Goal: Task Accomplishment & Management: Manage account settings

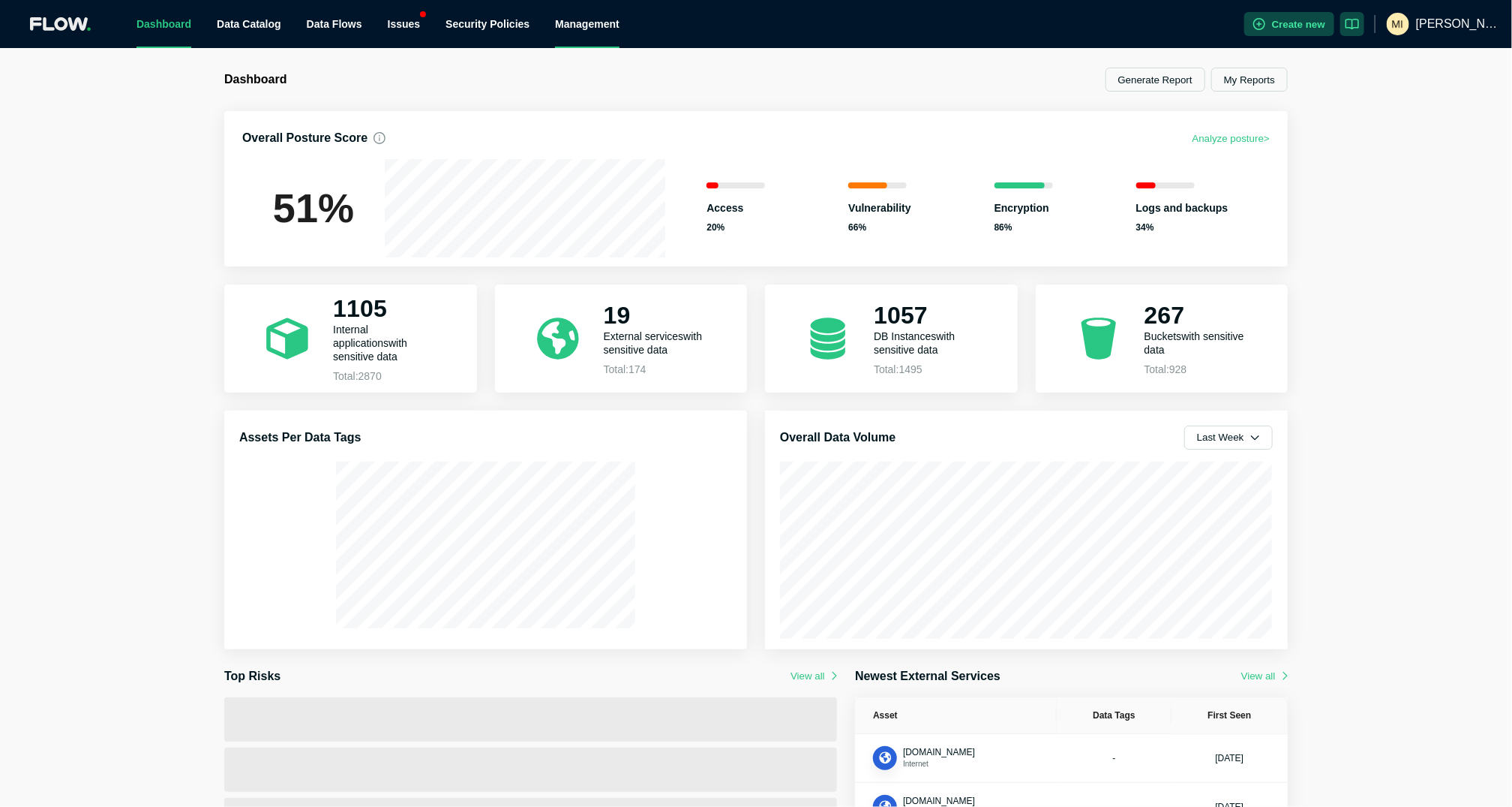
click at [590, 26] on div "Management" at bounding box center [587, 24] width 64 height 48
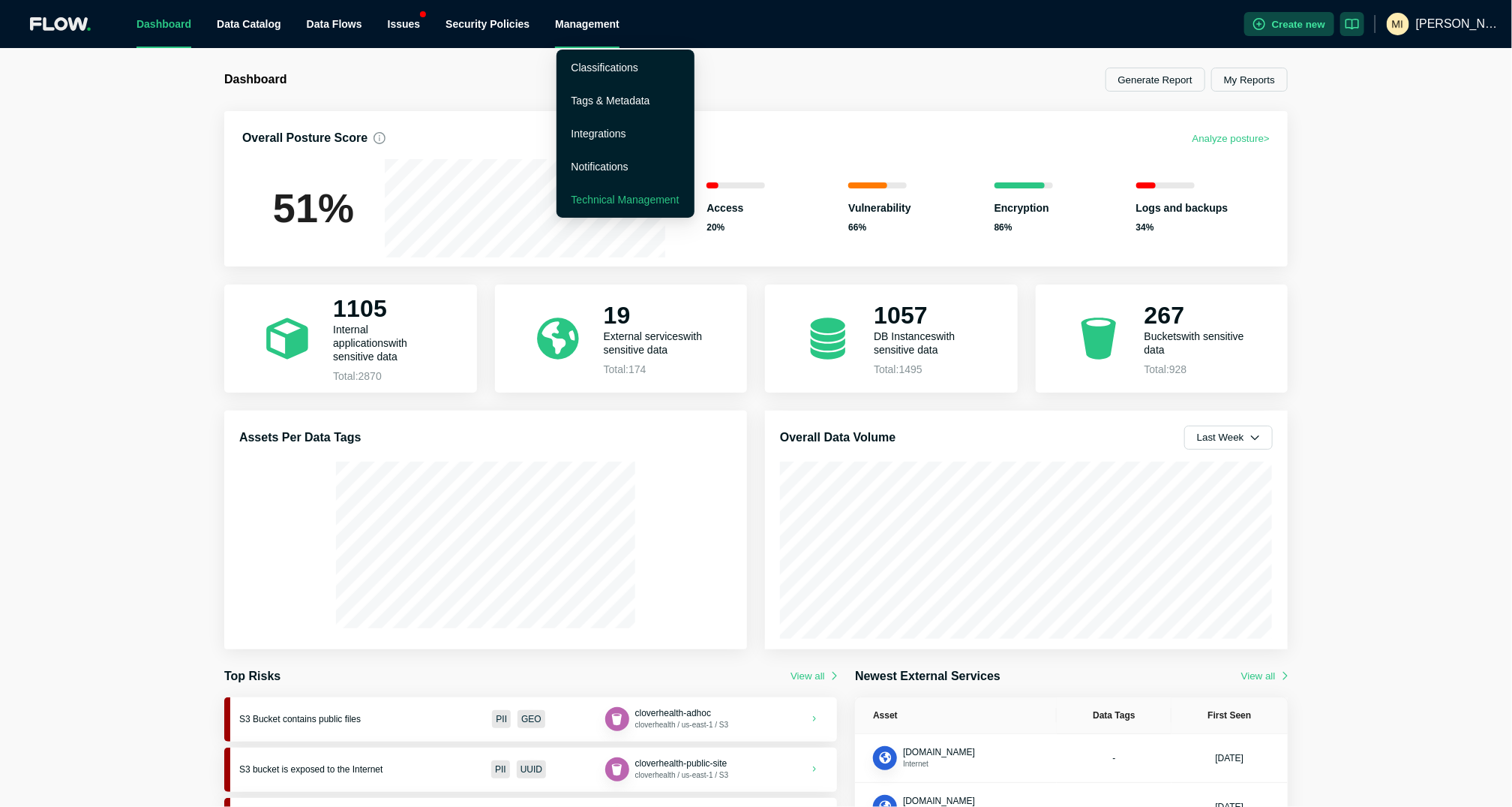
click at [606, 195] on link "Technical Management" at bounding box center [626, 199] width 108 height 12
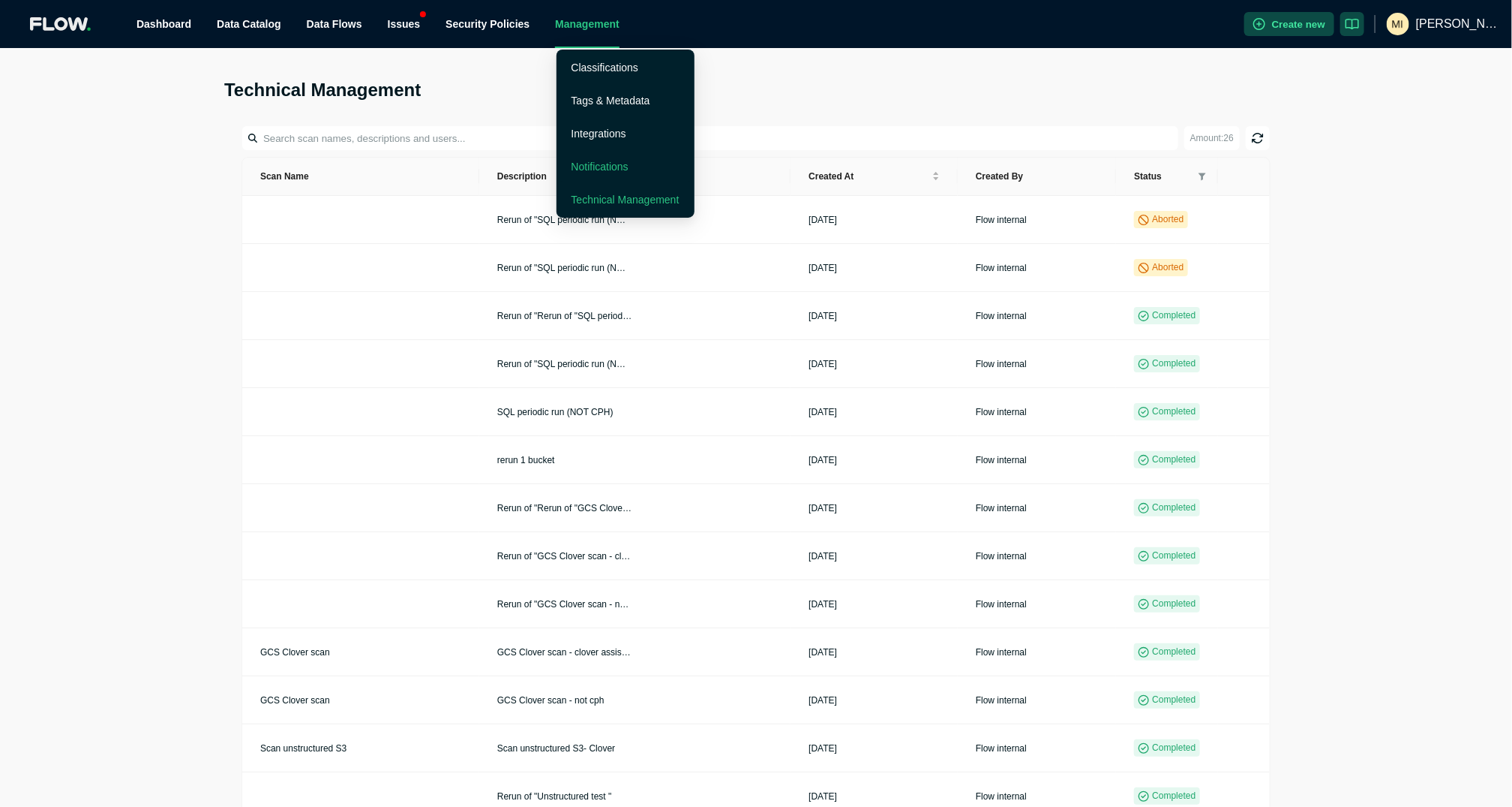
click at [607, 164] on link "Notifications" at bounding box center [600, 166] width 57 height 12
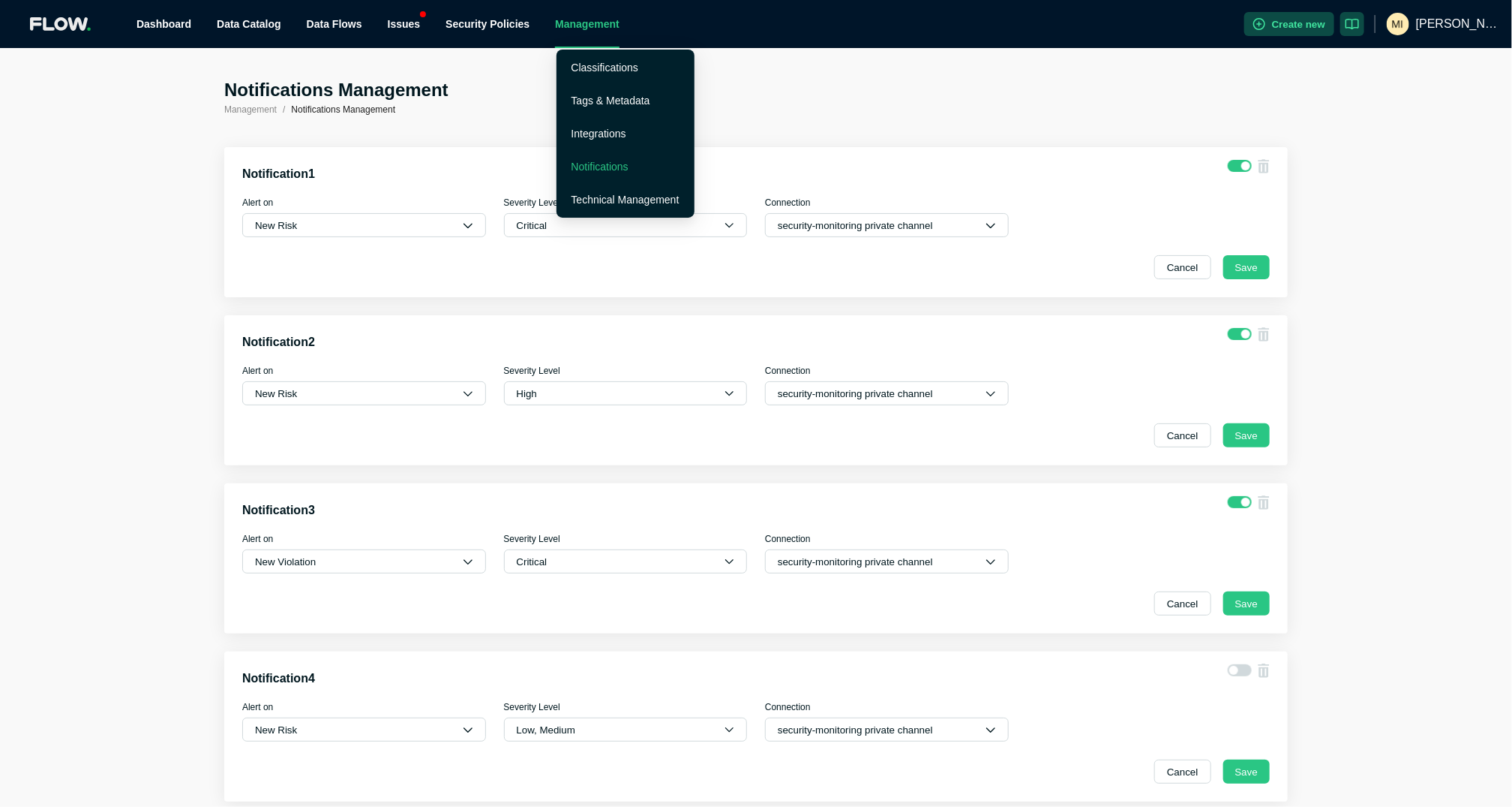
click at [606, 29] on div "Management" at bounding box center [587, 24] width 64 height 48
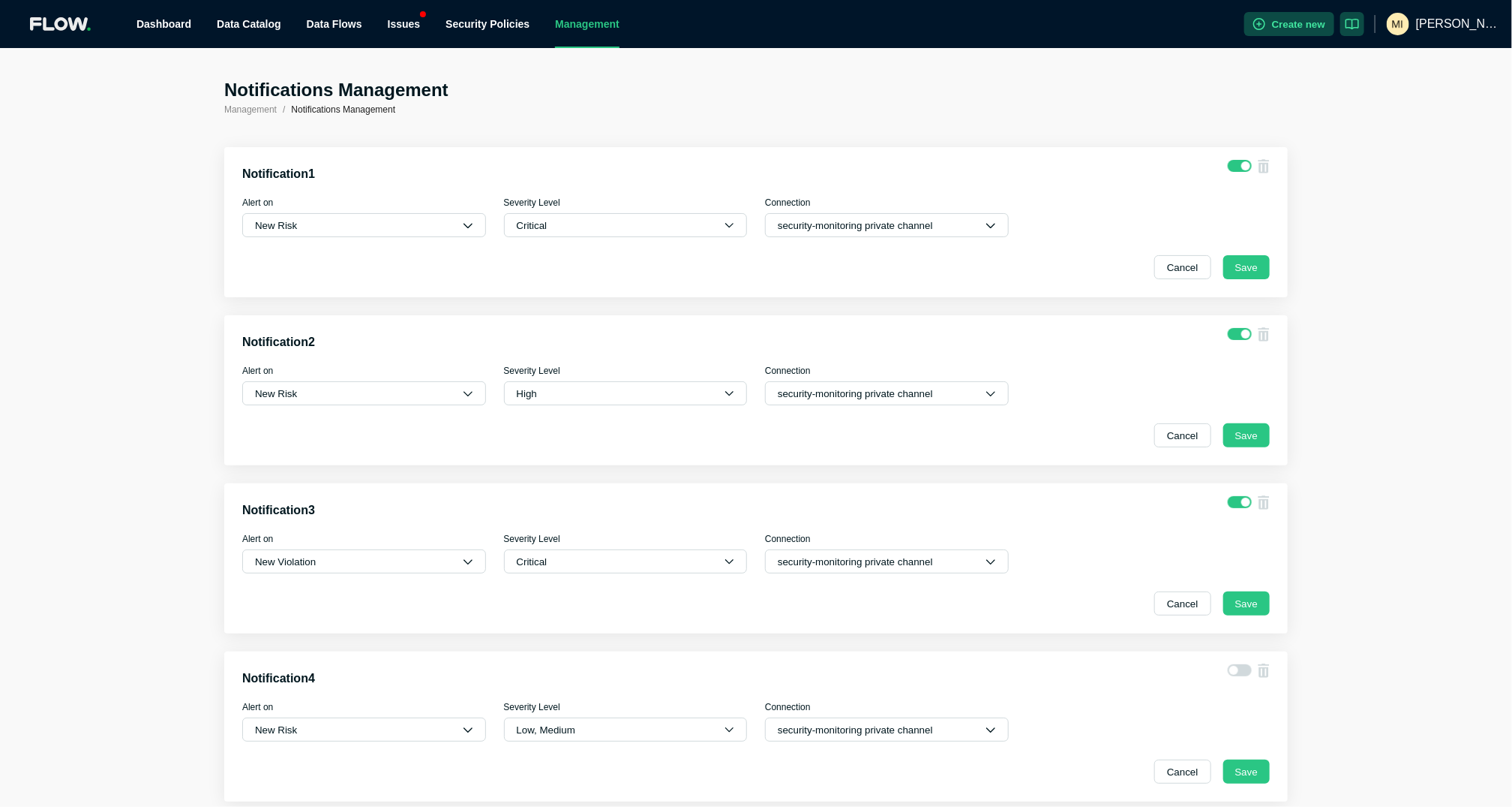
click at [69, 13] on div ".logo_svg__cls-2{fill:#ececec} Dashboard Data Catalog Data Flows Issues Securit…" at bounding box center [756, 24] width 1512 height 48
click at [69, 20] on icon ".logo_svg__cls-2{fill:#ececec}" at bounding box center [61, 24] width 63 height 14
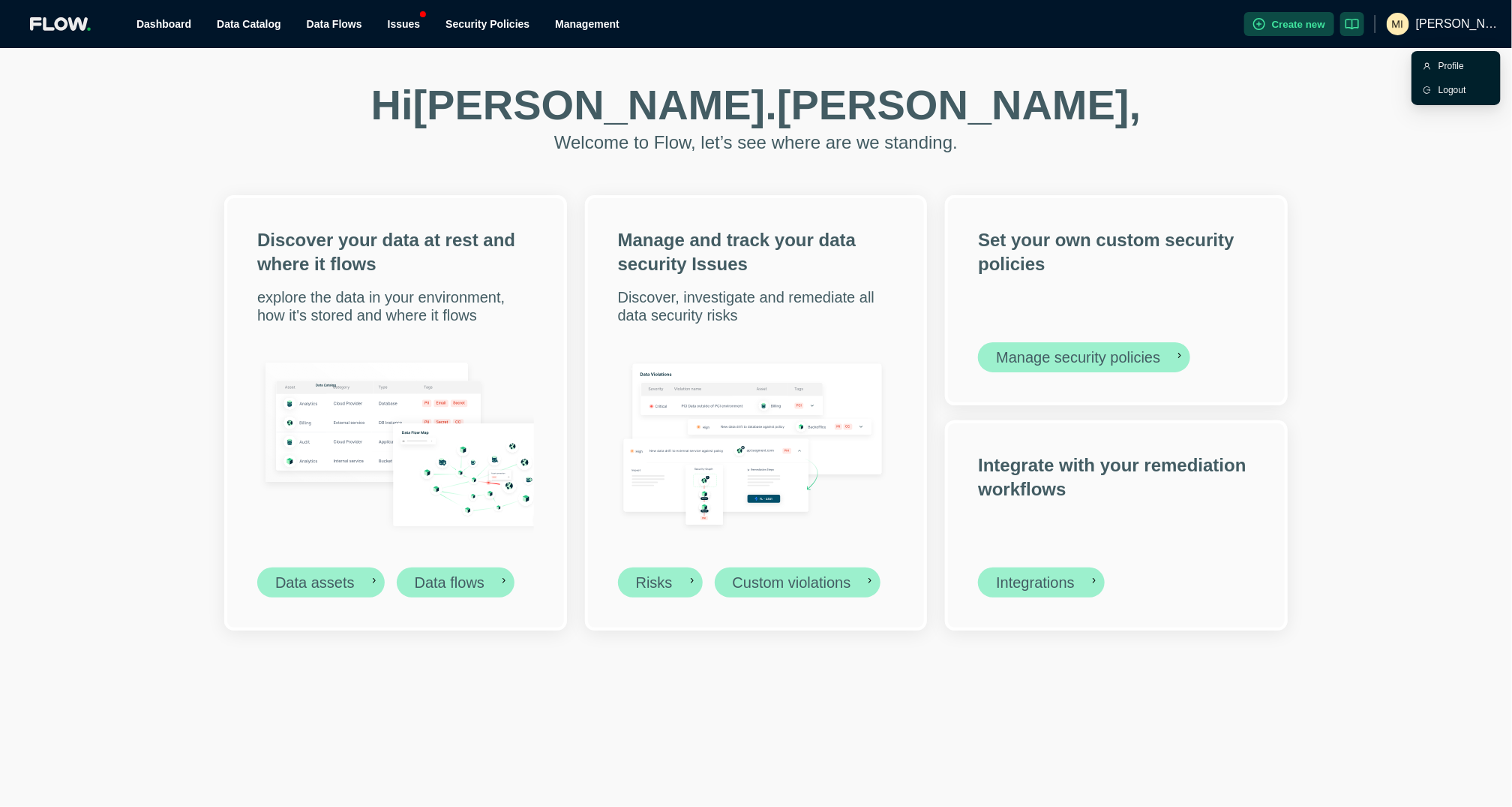
click at [1476, 14] on span "[PERSON_NAME].[PERSON_NAME]" at bounding box center [1458, 24] width 84 height 48
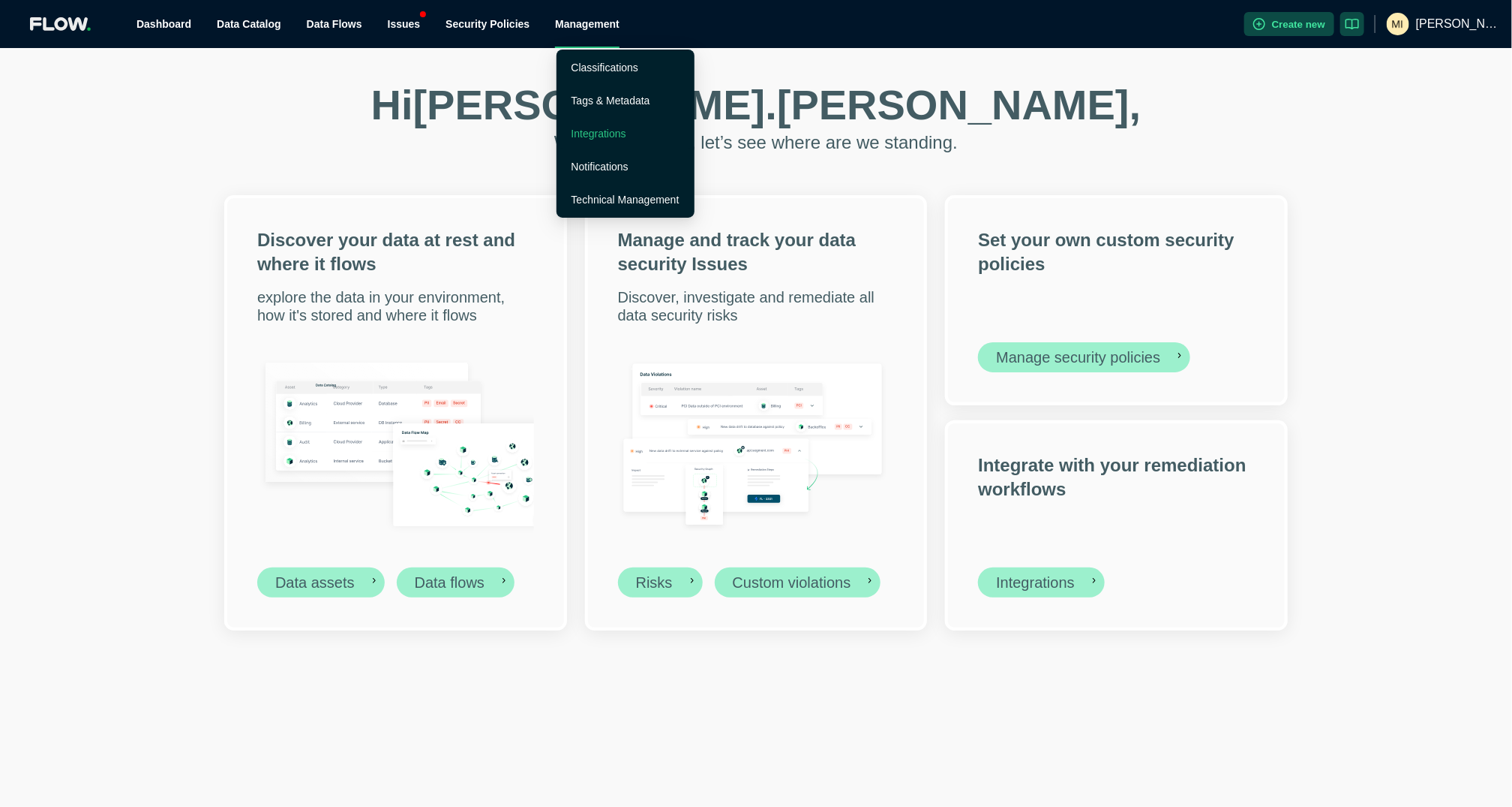
click at [616, 134] on link "Integrations" at bounding box center [599, 133] width 55 height 12
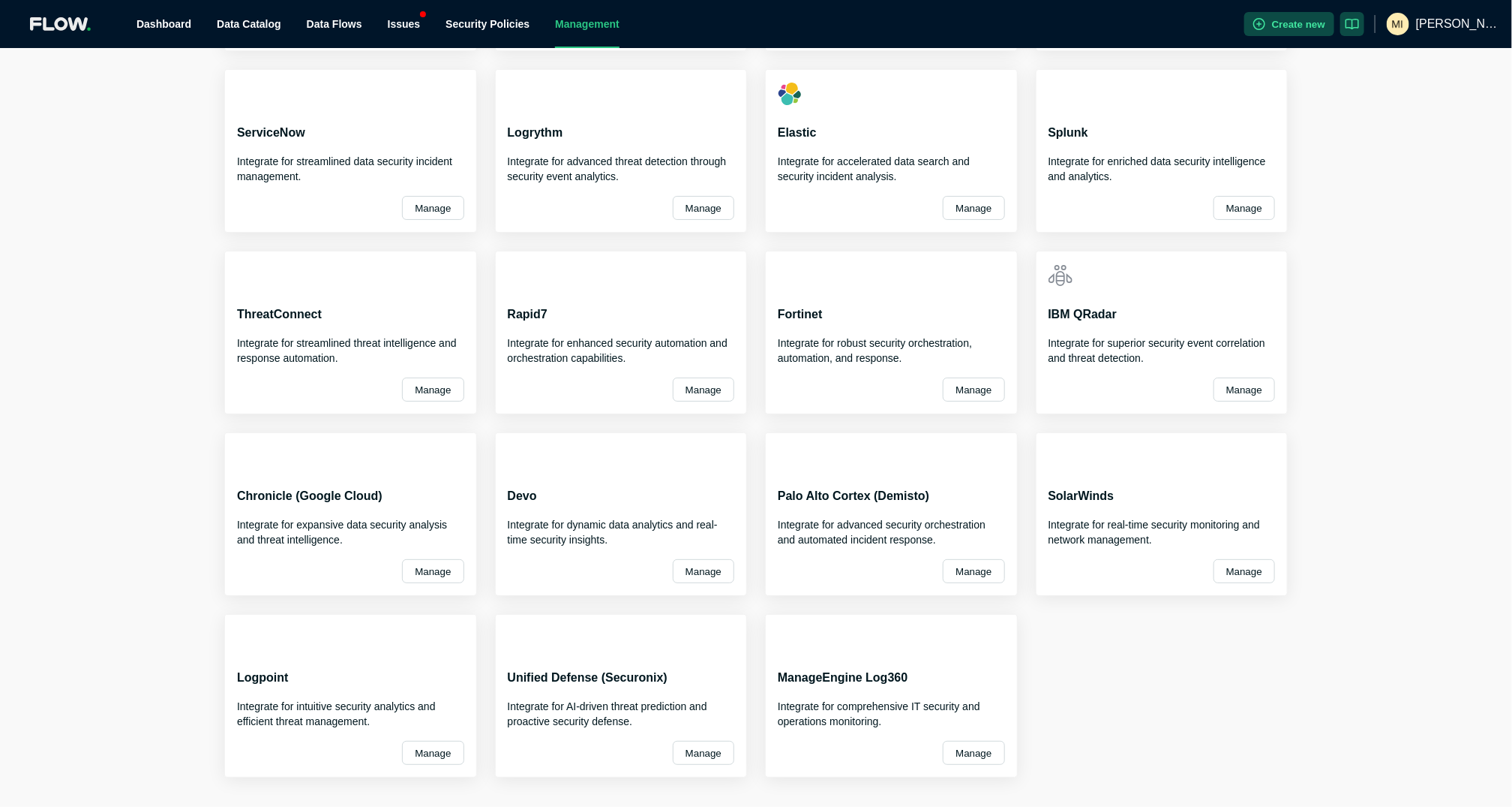
scroll to position [413, 0]
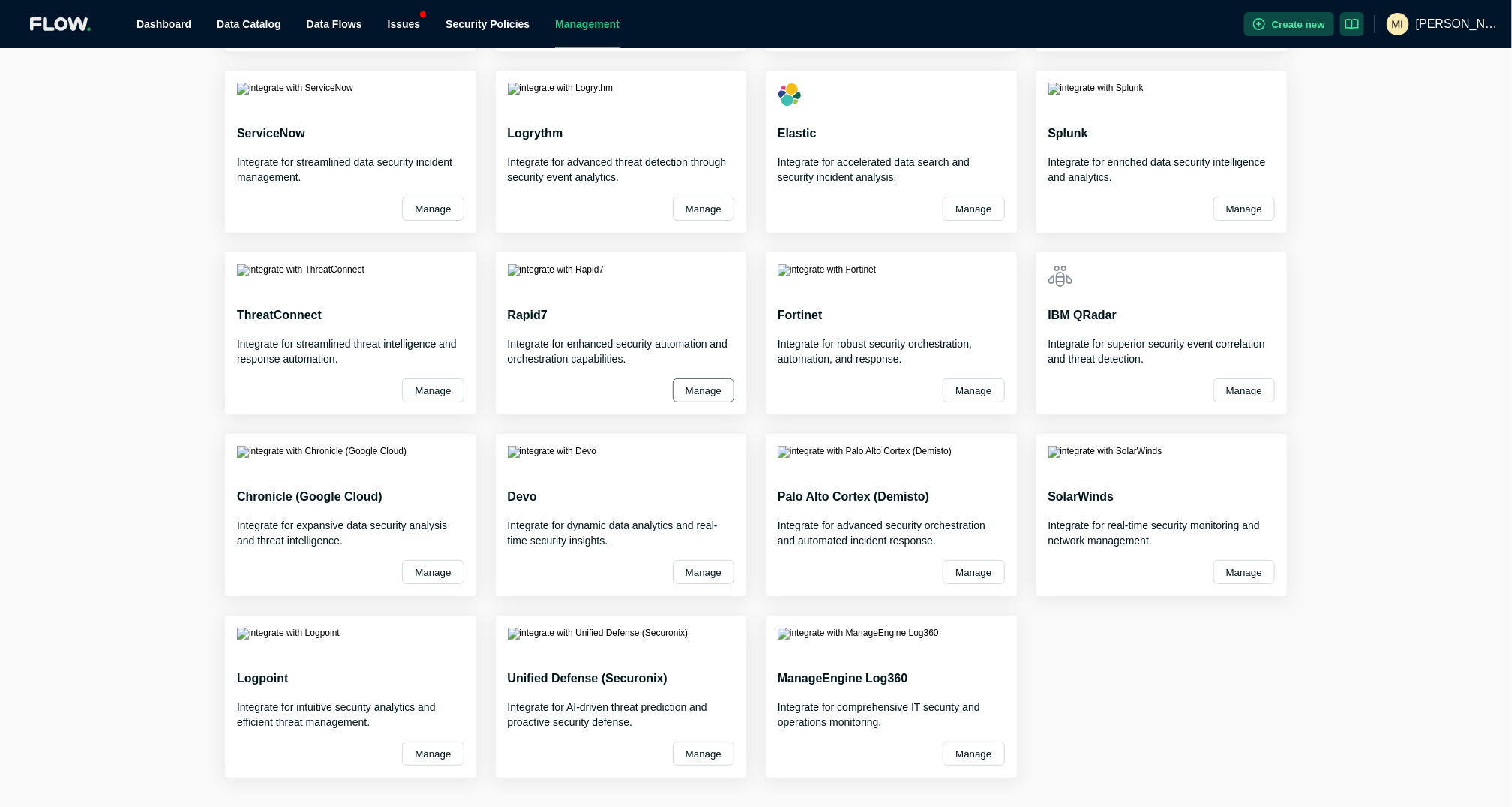
click at [689, 390] on button "Manage" at bounding box center [704, 391] width 62 height 24
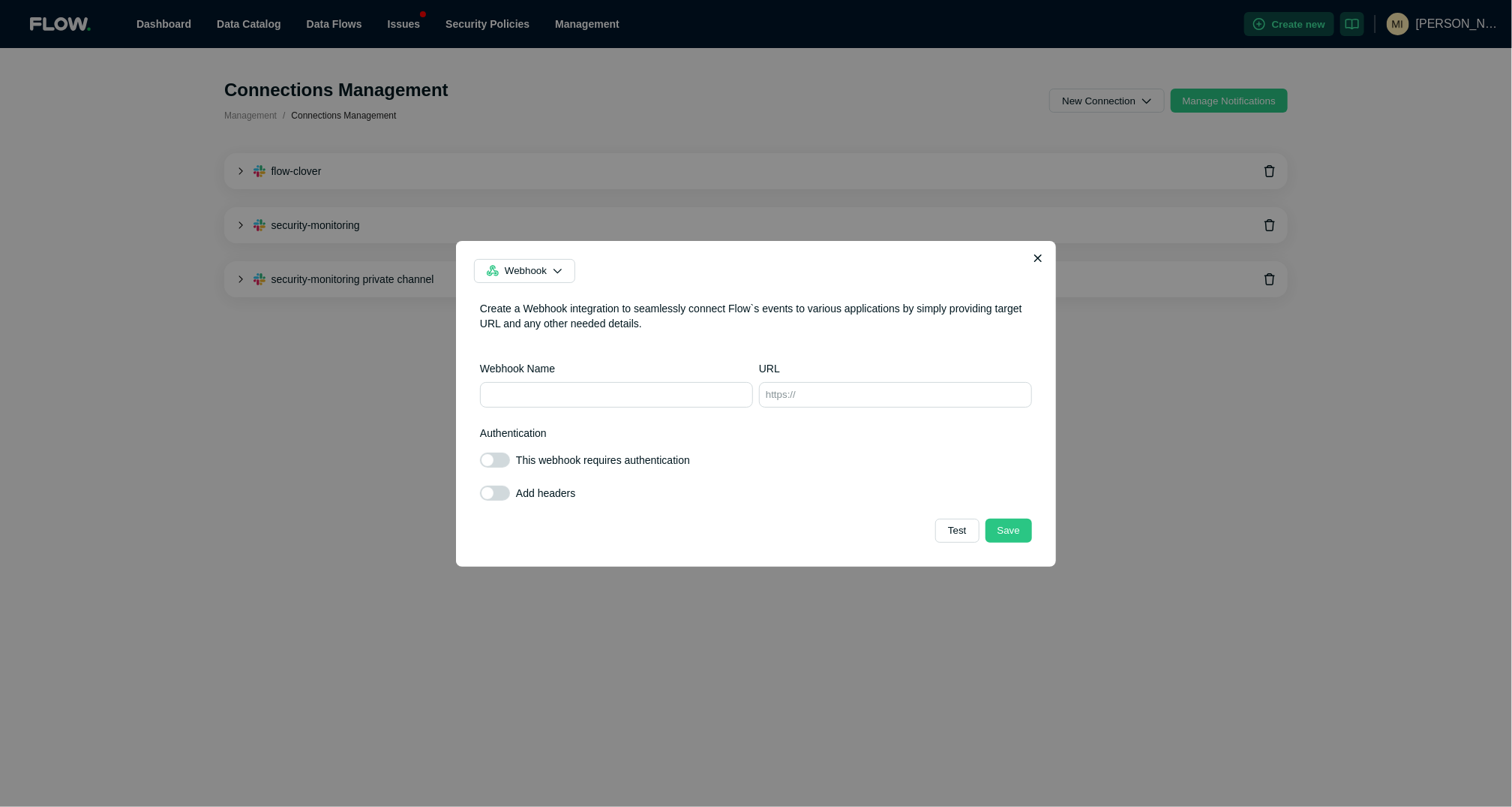
scroll to position [1, 0]
click at [1034, 259] on icon "button" at bounding box center [1038, 259] width 9 height 13
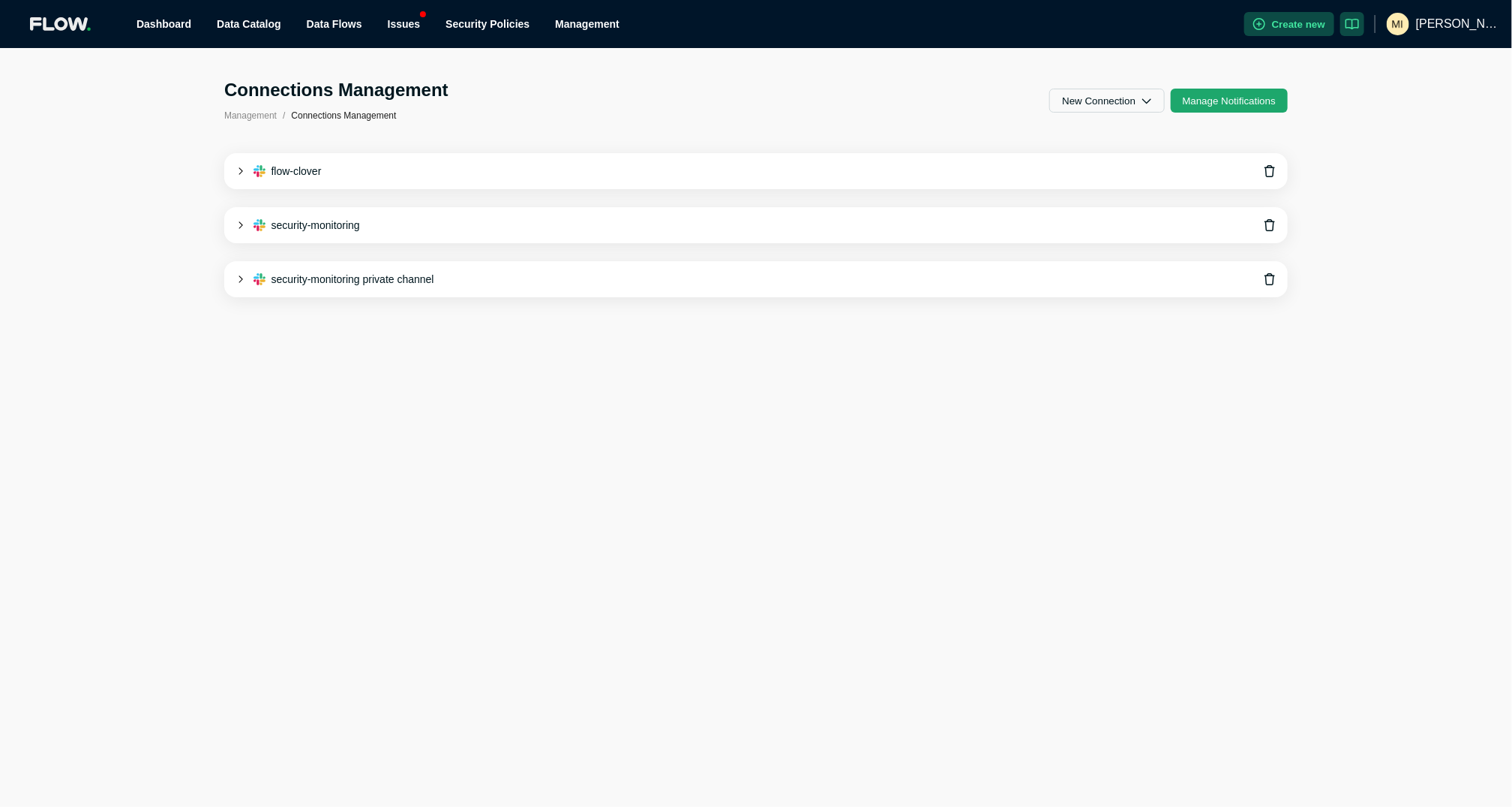
click at [1237, 103] on button "Manage Notifications" at bounding box center [1230, 100] width 117 height 24
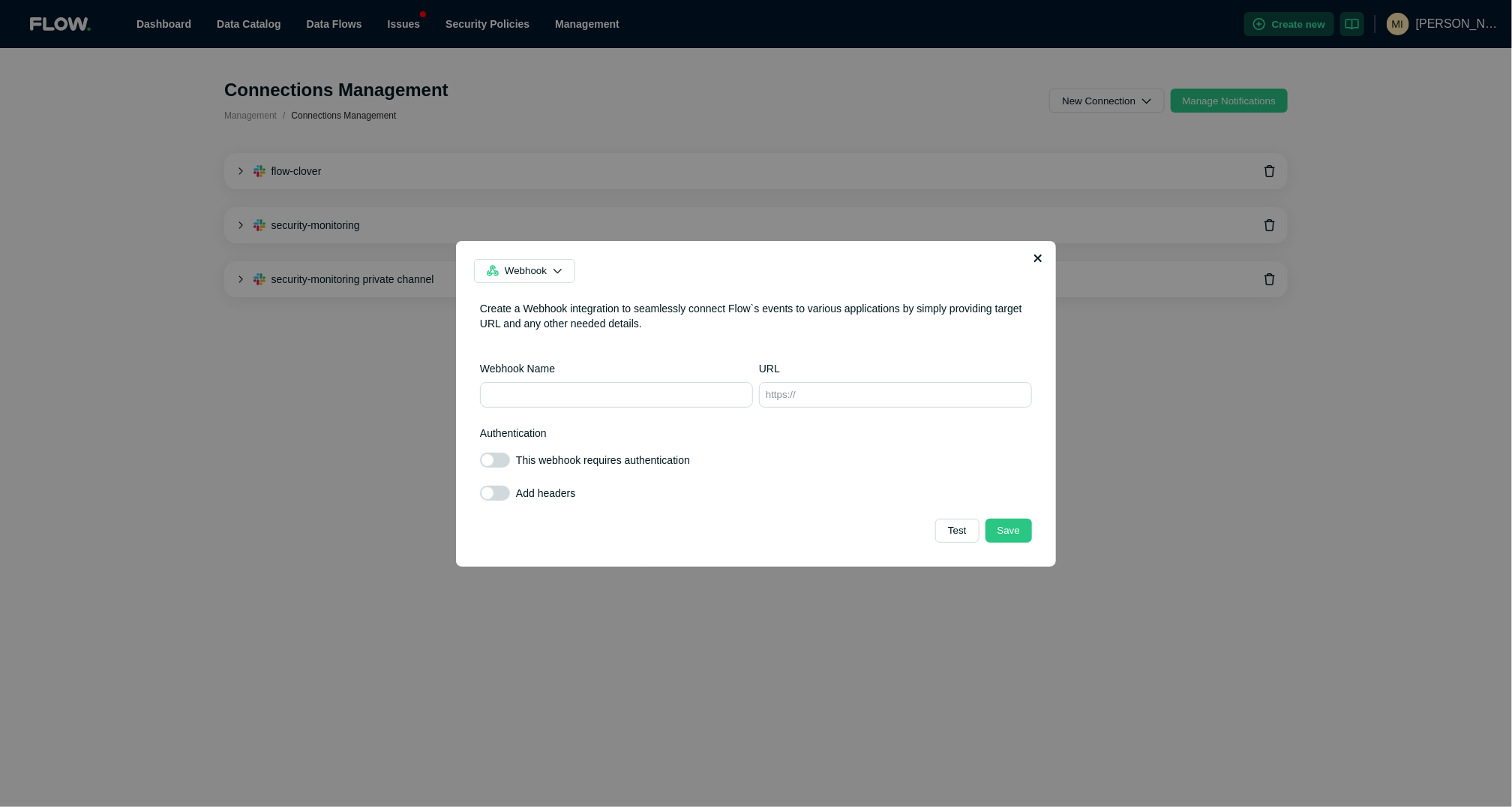
click at [1042, 253] on icon "button" at bounding box center [1038, 259] width 9 height 13
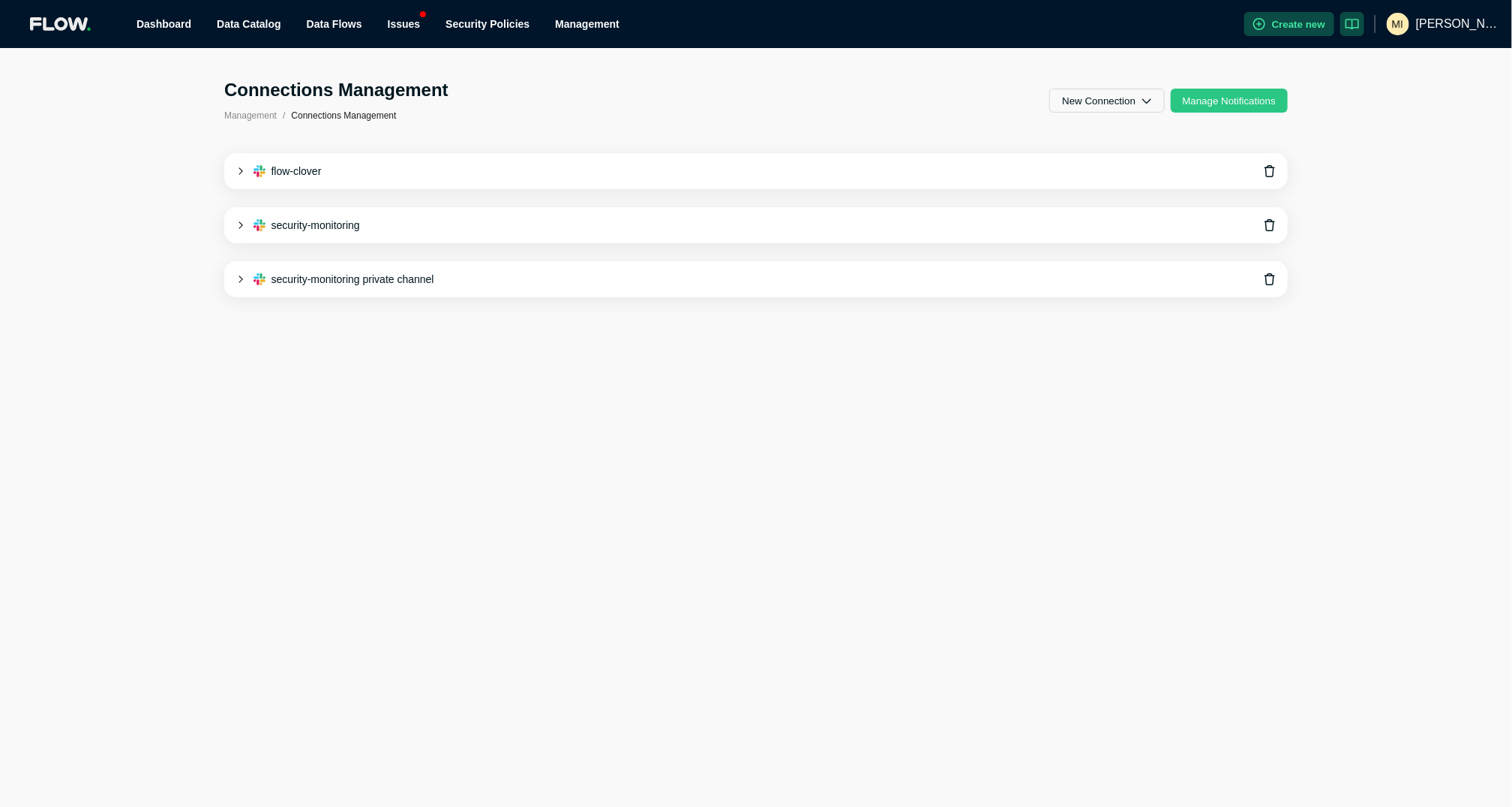
click at [268, 116] on span "Management" at bounding box center [250, 115] width 52 height 10
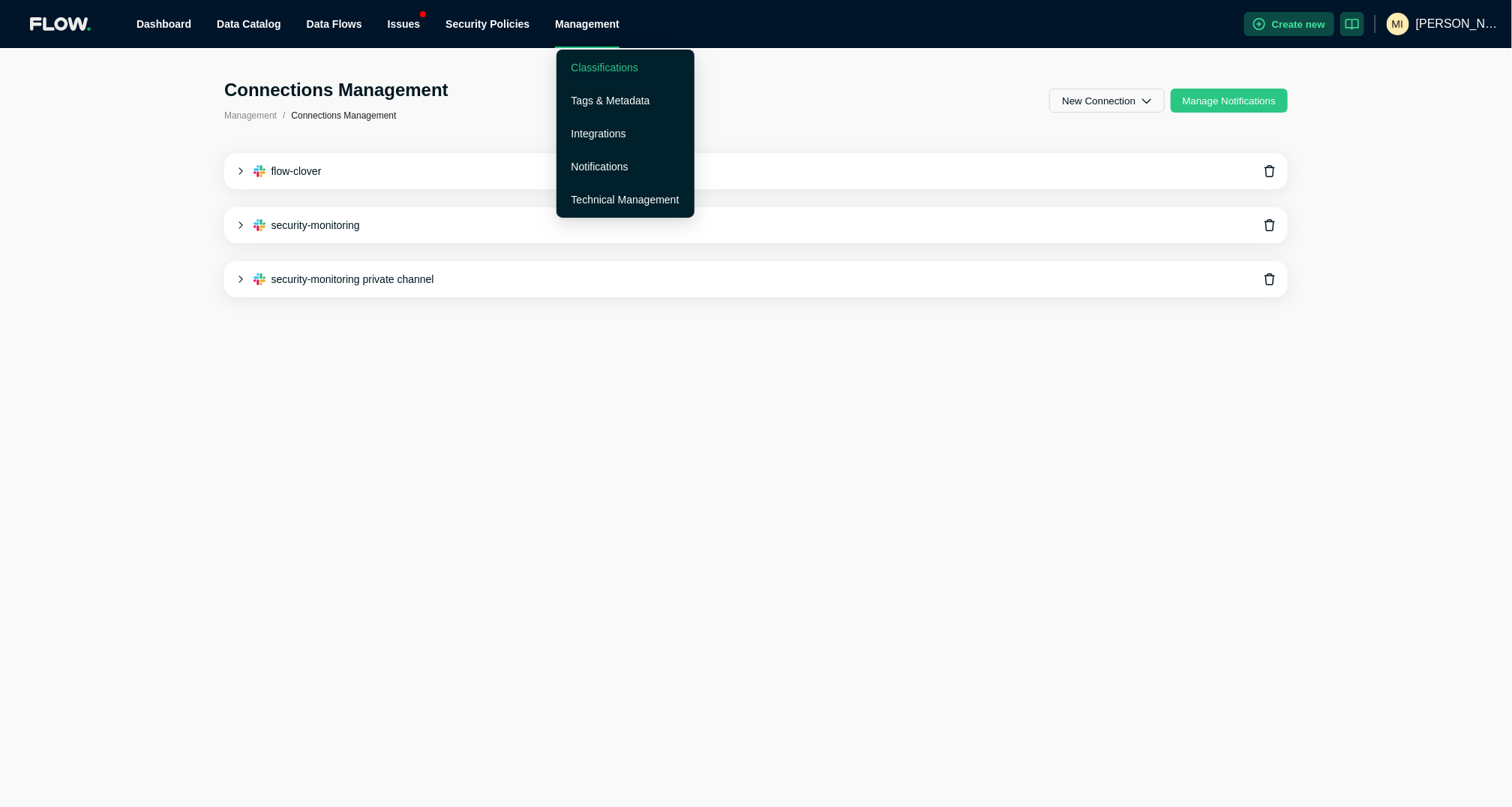
click at [593, 63] on link "Classifications" at bounding box center [605, 68] width 67 height 12
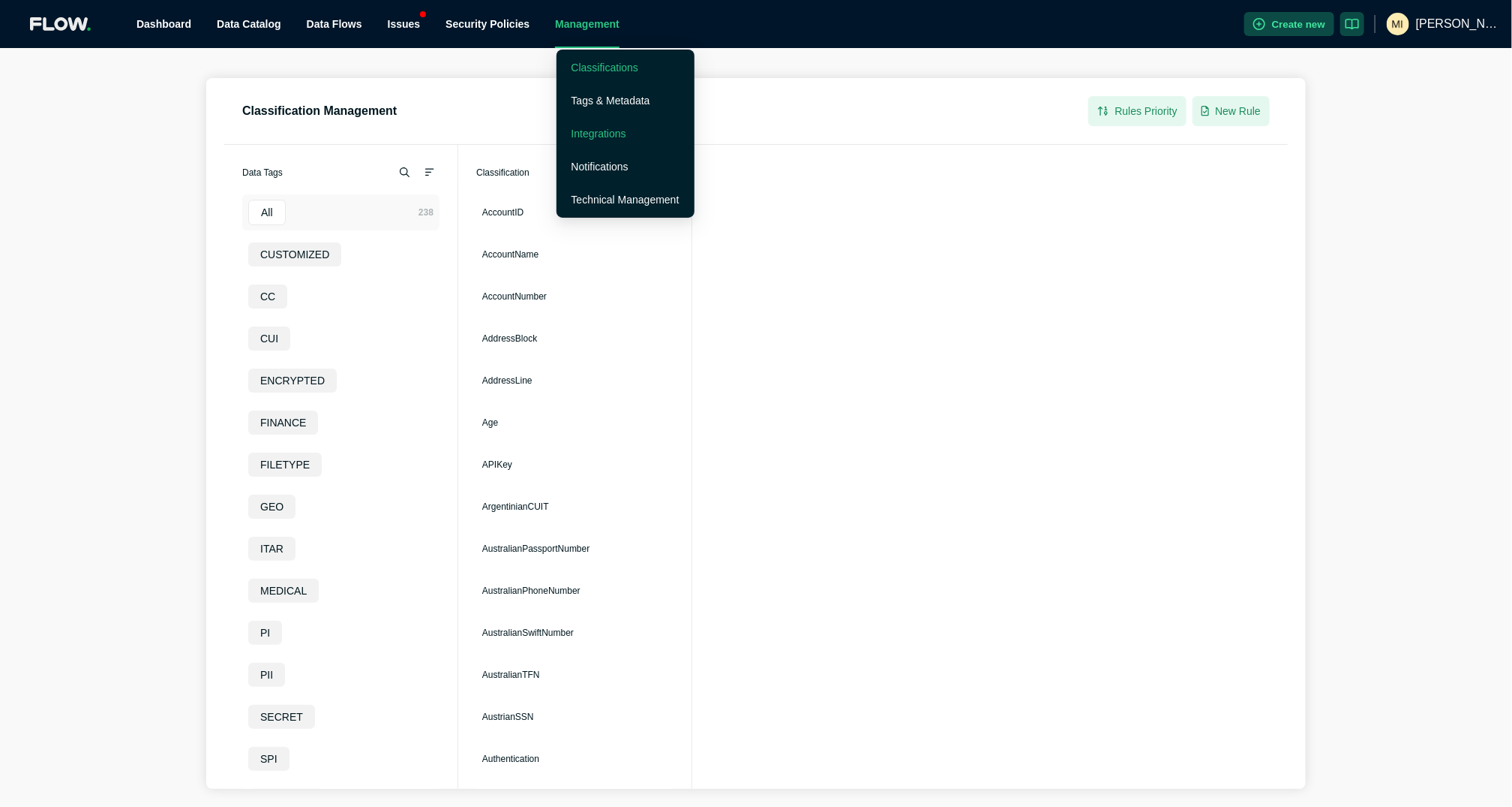
click at [601, 128] on link "Integrations" at bounding box center [599, 133] width 55 height 12
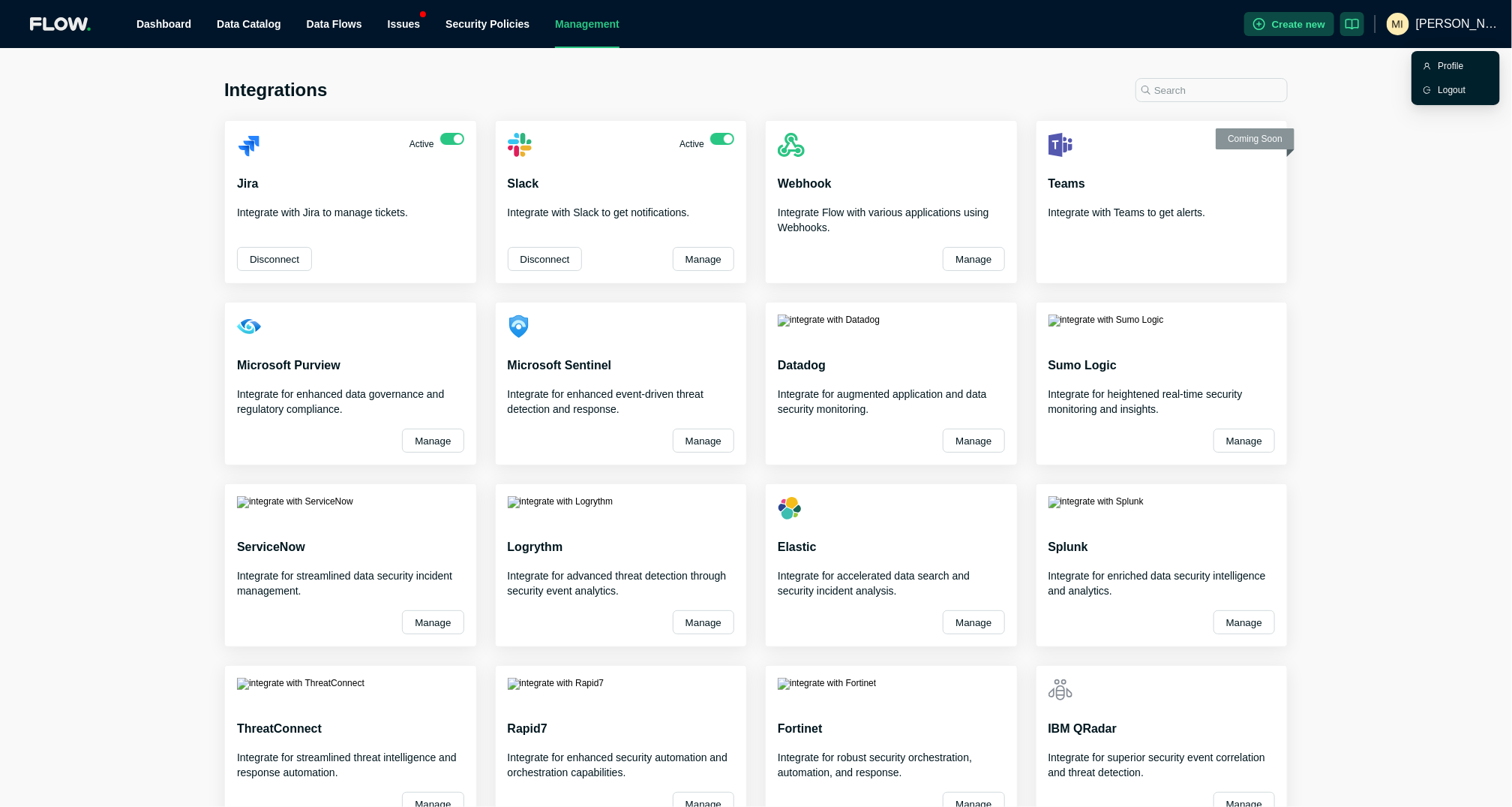
click at [1457, 24] on span "[PERSON_NAME].[PERSON_NAME]" at bounding box center [1458, 24] width 84 height 48
click at [1439, 63] on div "Profile" at bounding box center [1464, 66] width 51 height 15
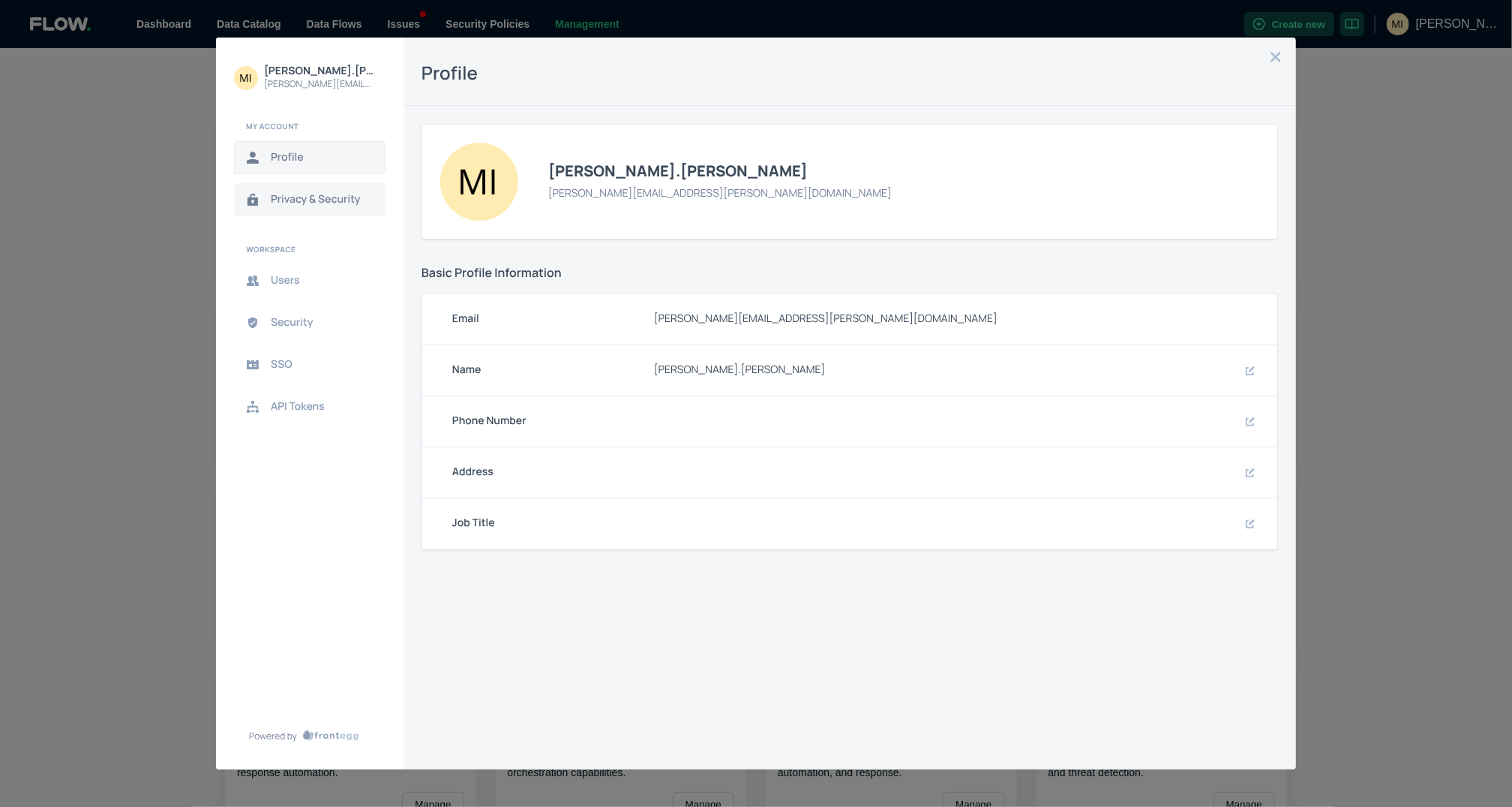
click at [336, 195] on span "Privacy & Security" at bounding box center [321, 199] width 102 height 12
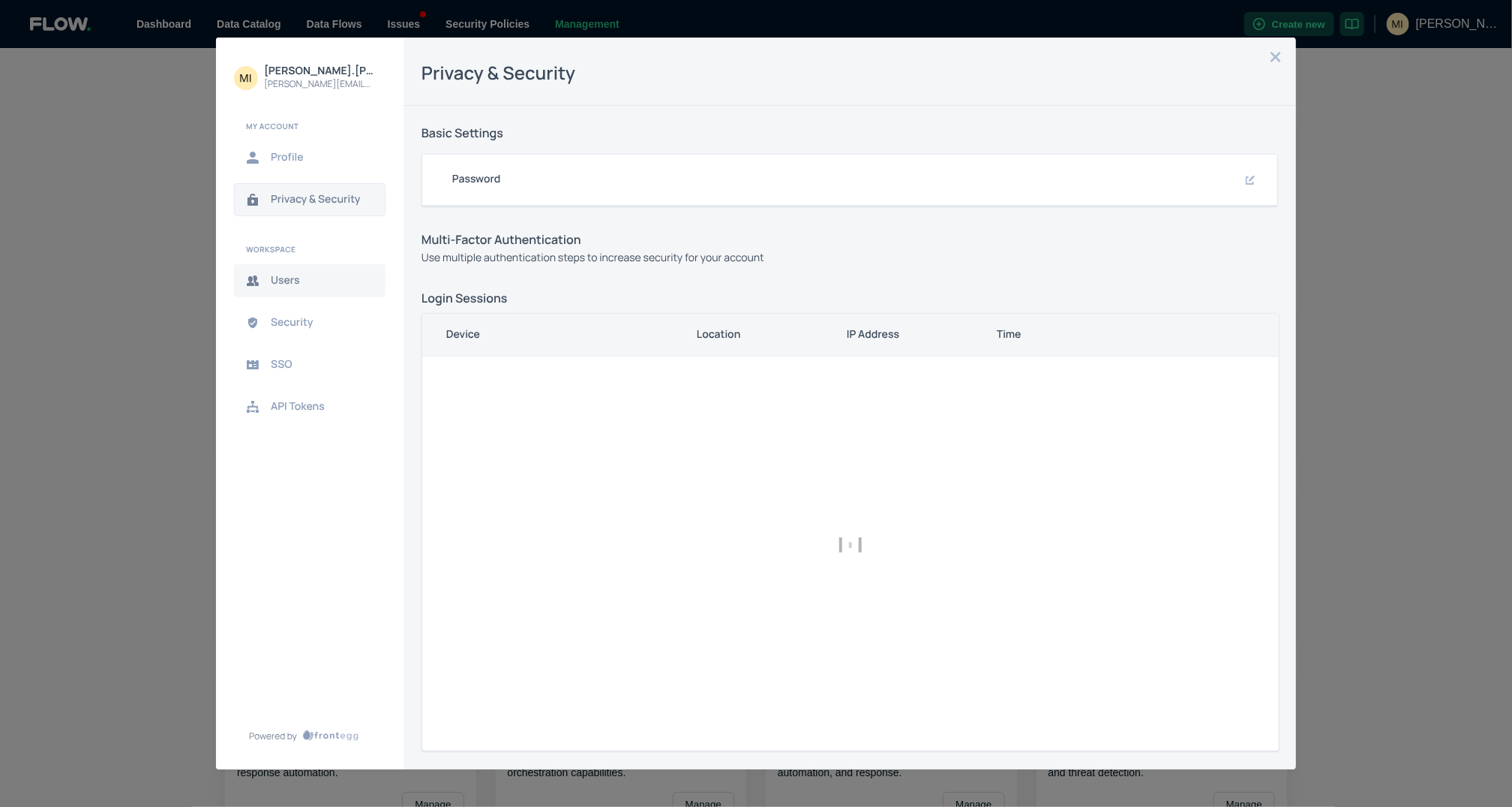
click at [304, 268] on button "Users" at bounding box center [309, 281] width 152 height 33
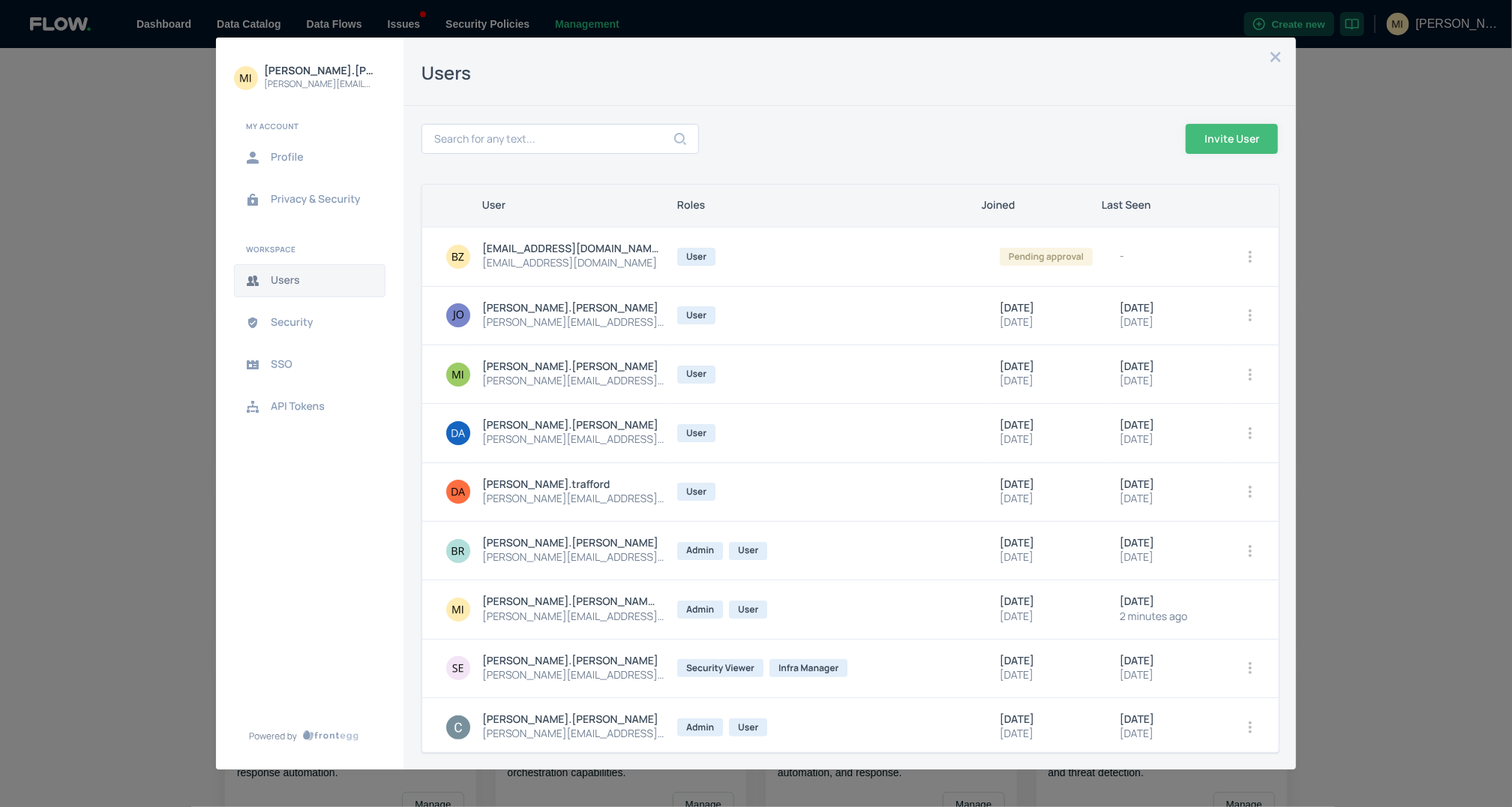
click at [1244, 256] on icon "open options" at bounding box center [1250, 256] width 12 height 12
click at [858, 409] on div at bounding box center [756, 404] width 1512 height 807
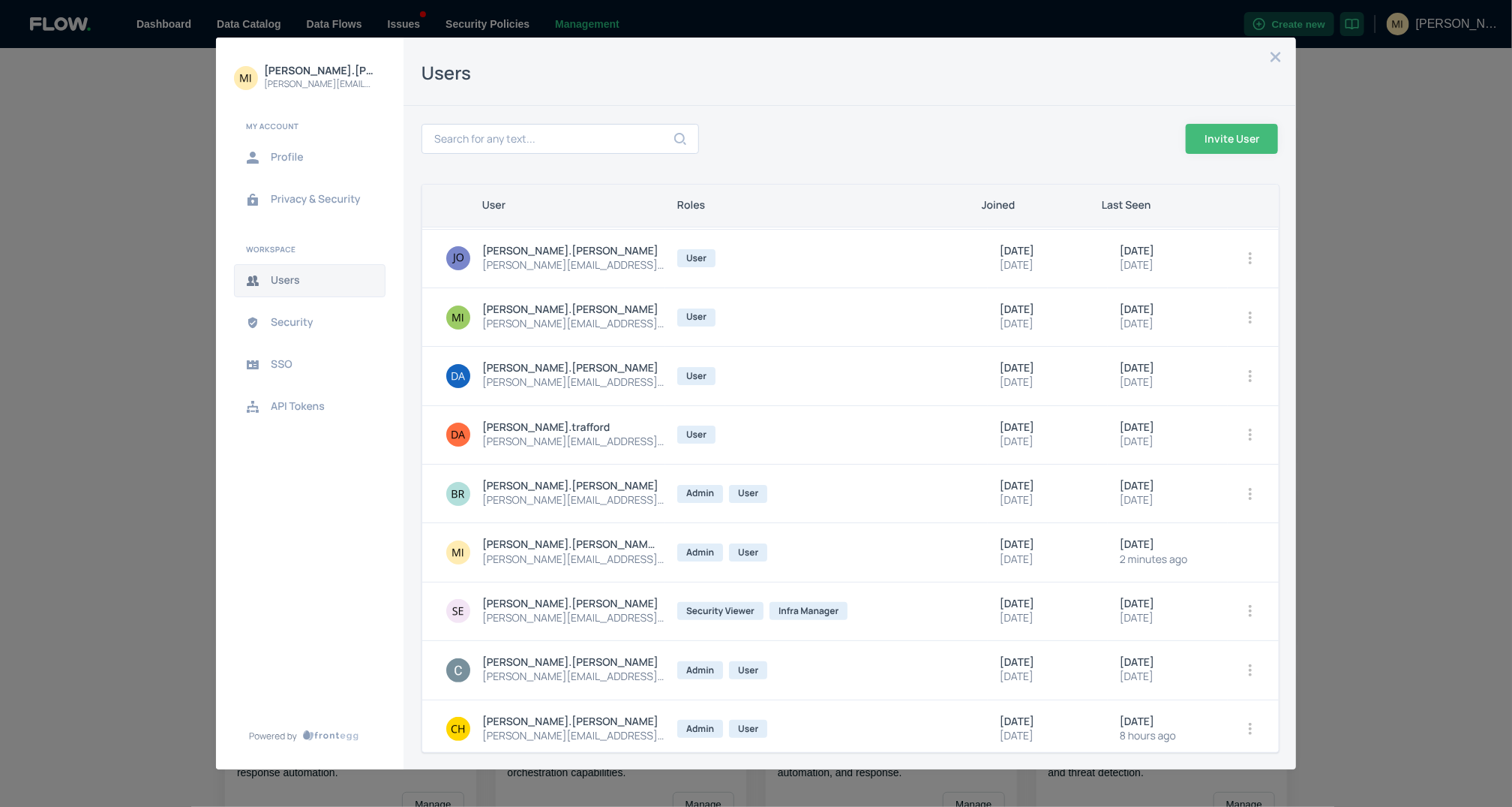
scroll to position [55, 0]
